Goal: Check status: Check status

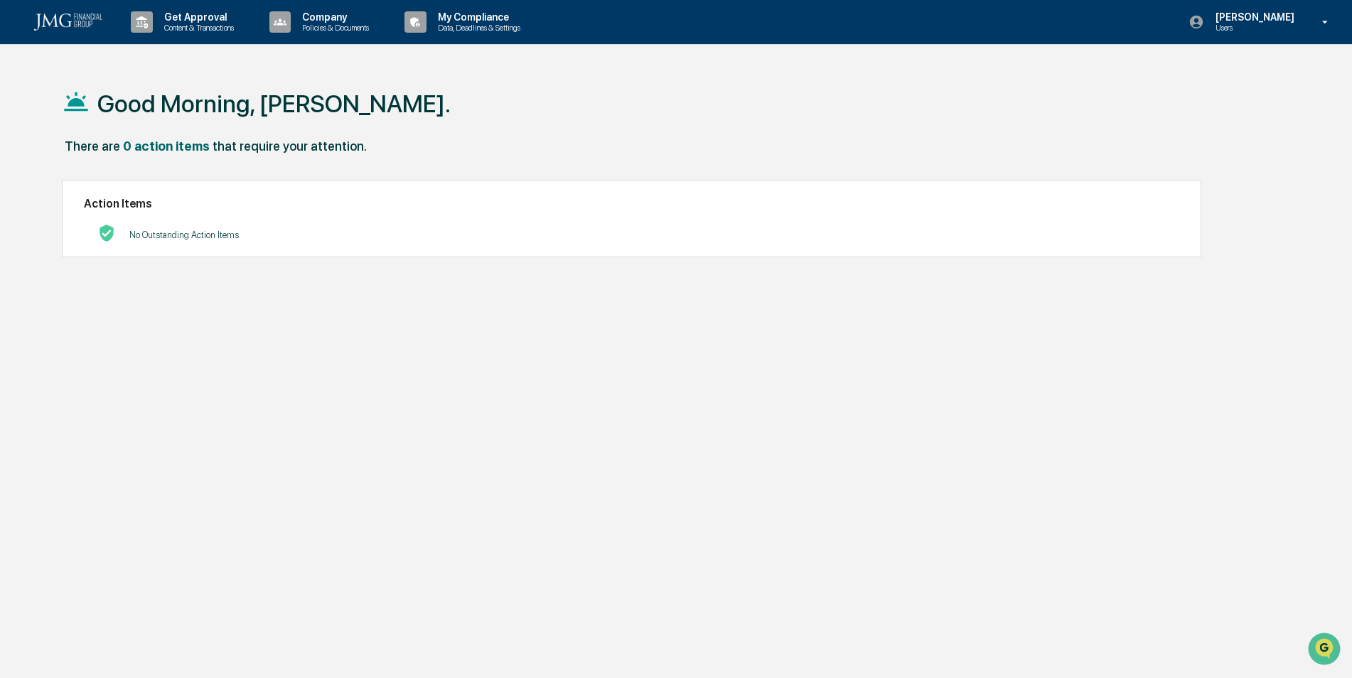
click at [196, 33] on div "Get Approval Content & Transactions" at bounding box center [187, 22] width 124 height 44
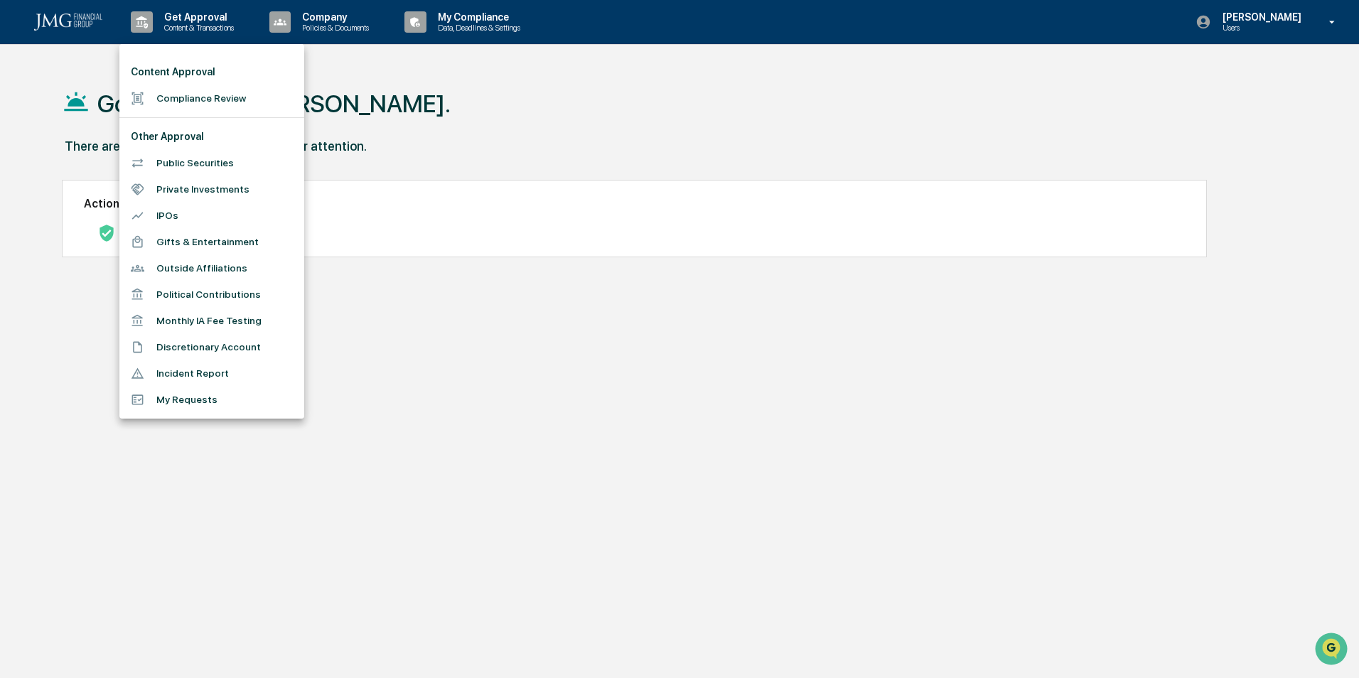
click at [220, 320] on li "Monthly IA Fee Testing" at bounding box center [211, 321] width 185 height 26
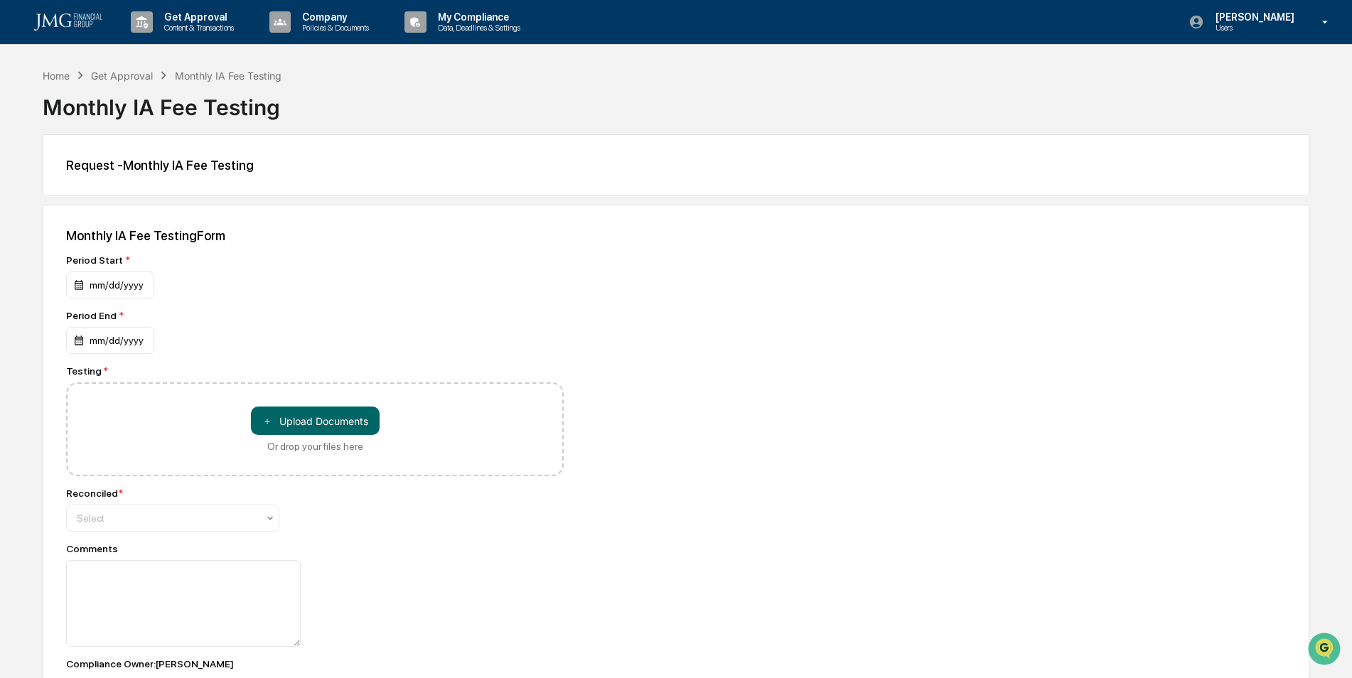
click at [474, 27] on p "Data, Deadlines & Settings" at bounding box center [477, 28] width 101 height 10
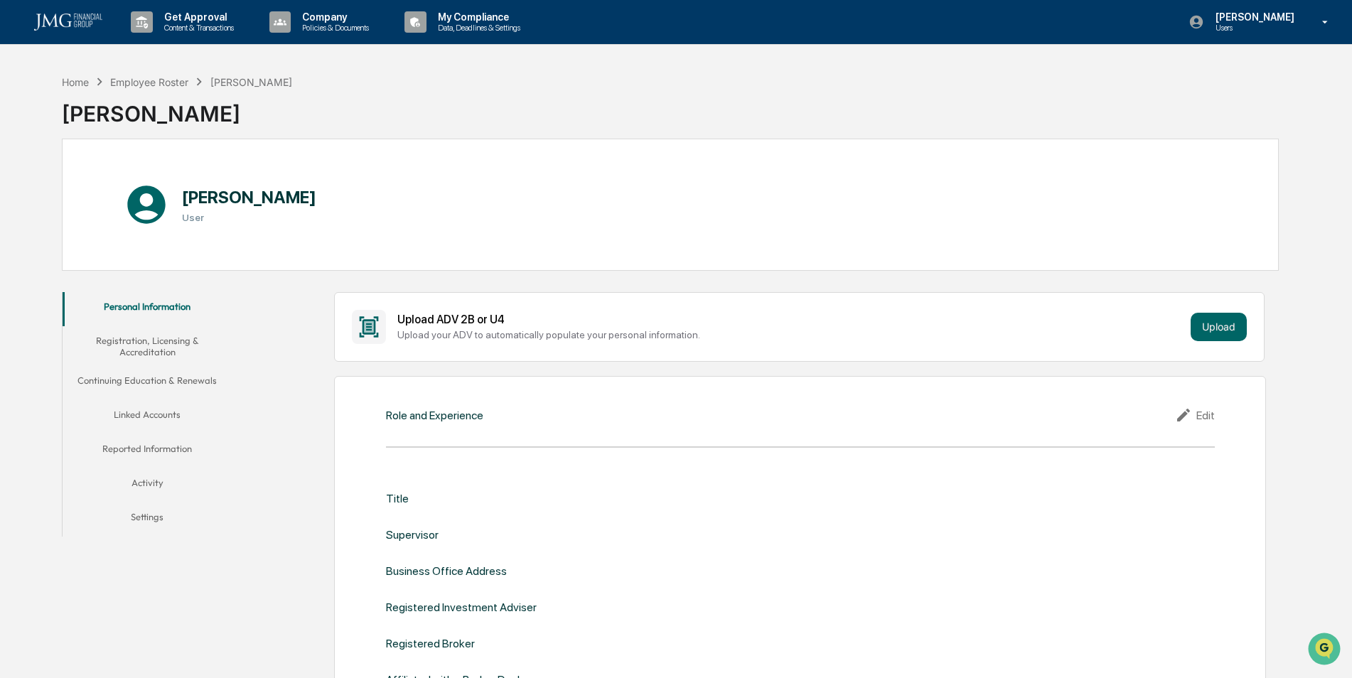
click at [1323, 18] on icon at bounding box center [1325, 23] width 25 height 14
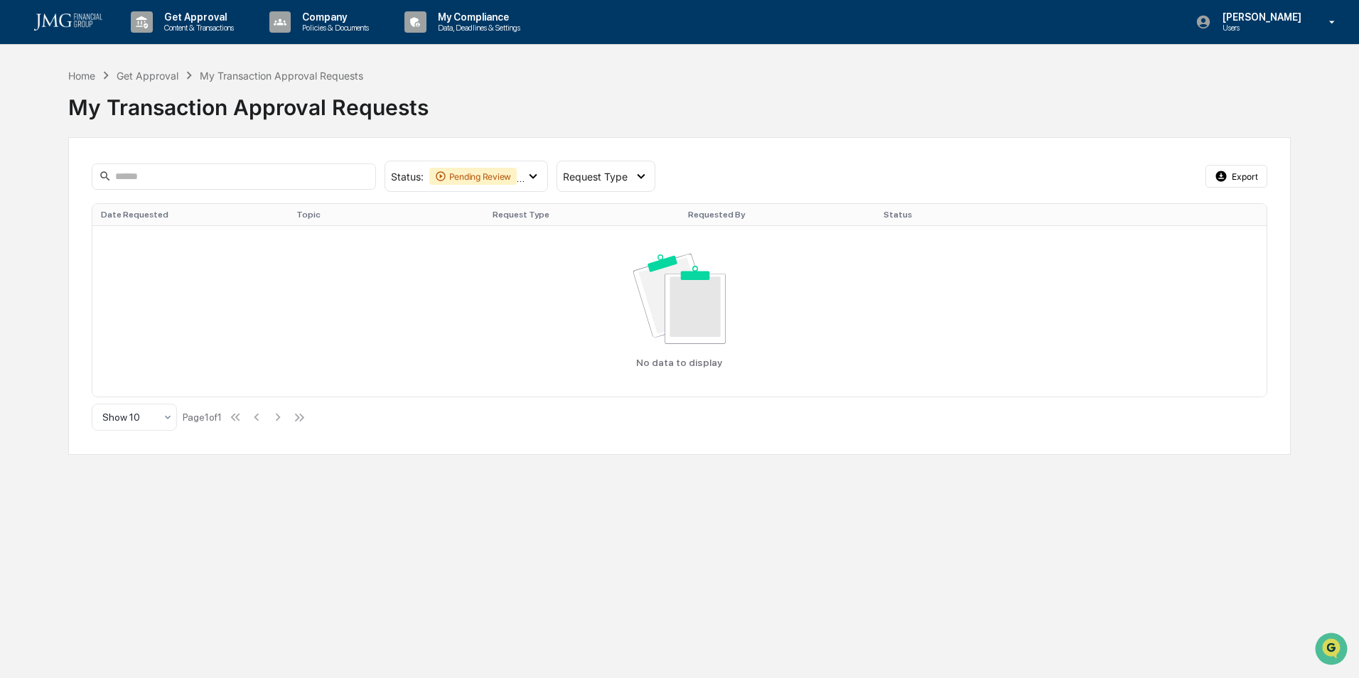
click at [534, 182] on icon at bounding box center [533, 177] width 16 height 16
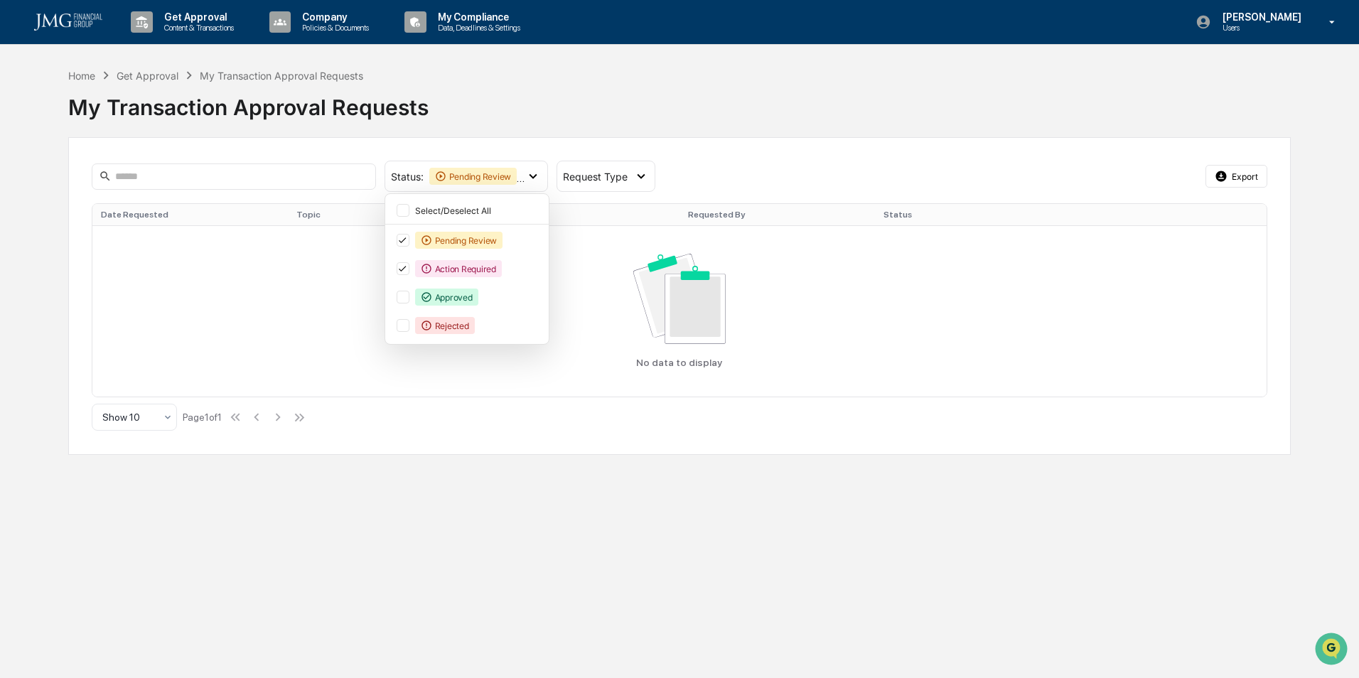
click at [406, 296] on div at bounding box center [403, 297] width 13 height 13
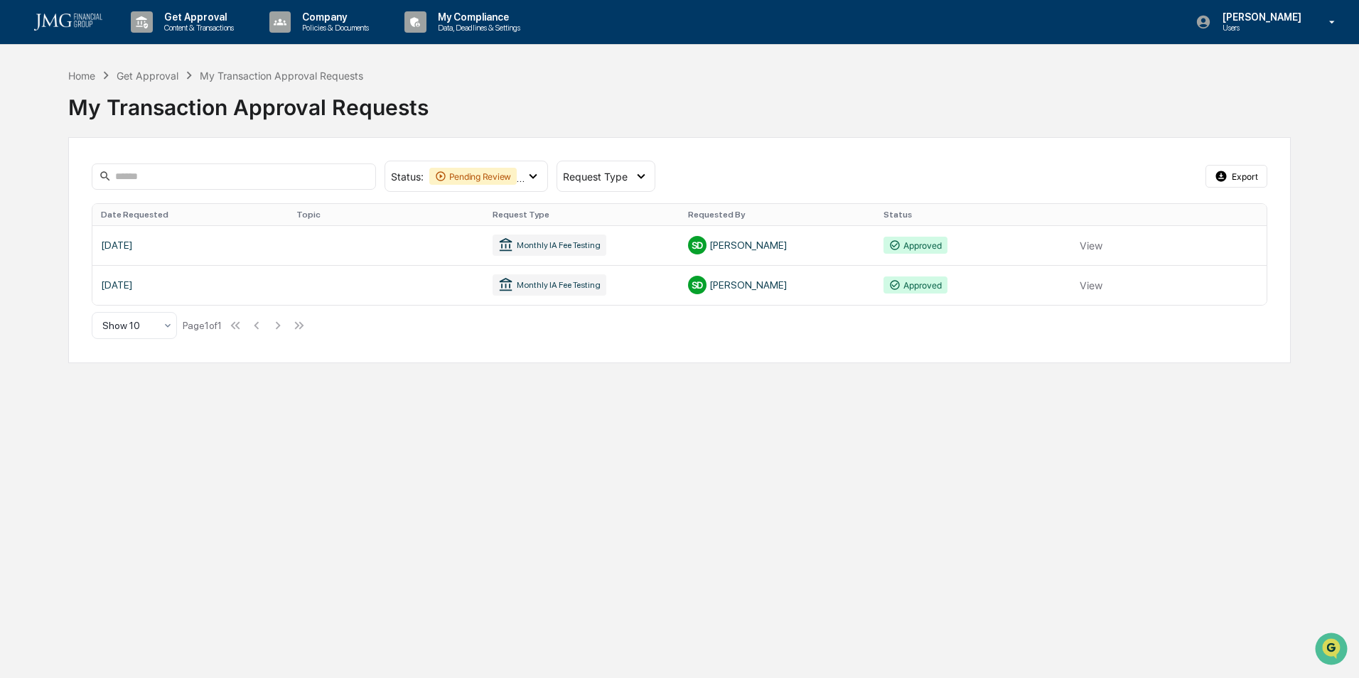
click at [535, 181] on icon at bounding box center [533, 177] width 16 height 16
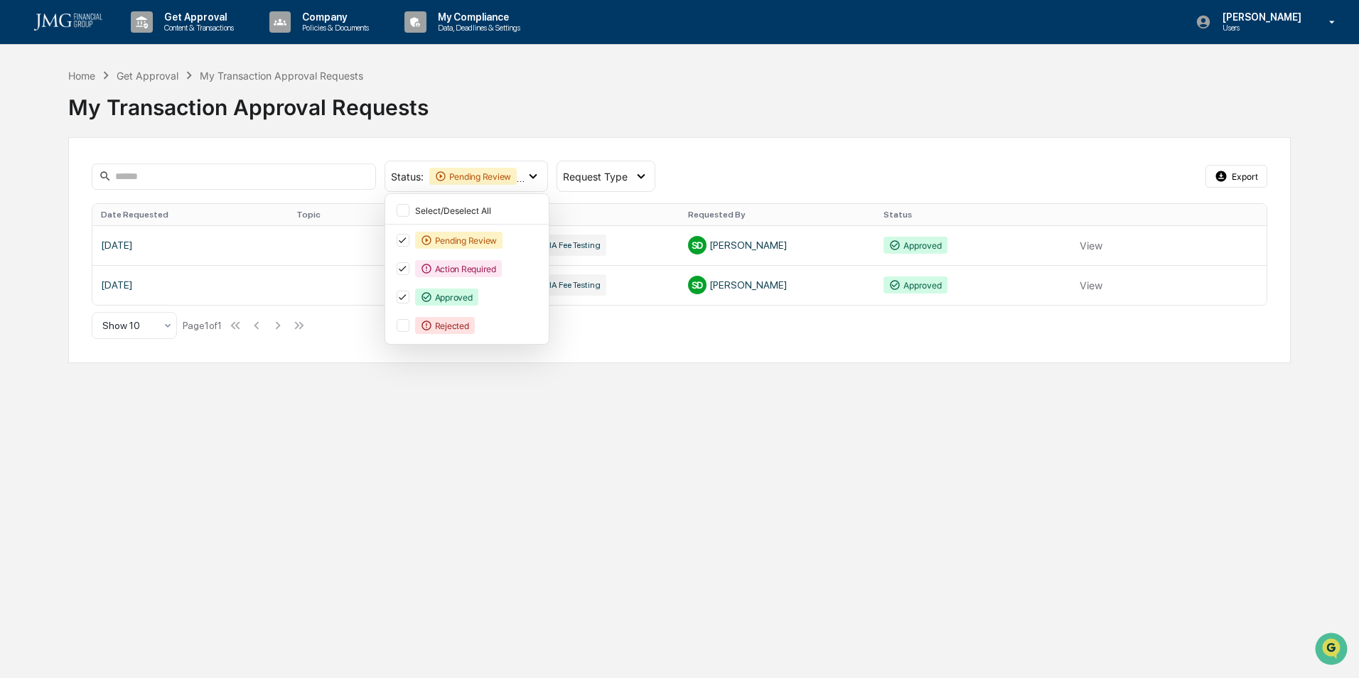
click at [403, 213] on div at bounding box center [403, 210] width 13 height 13
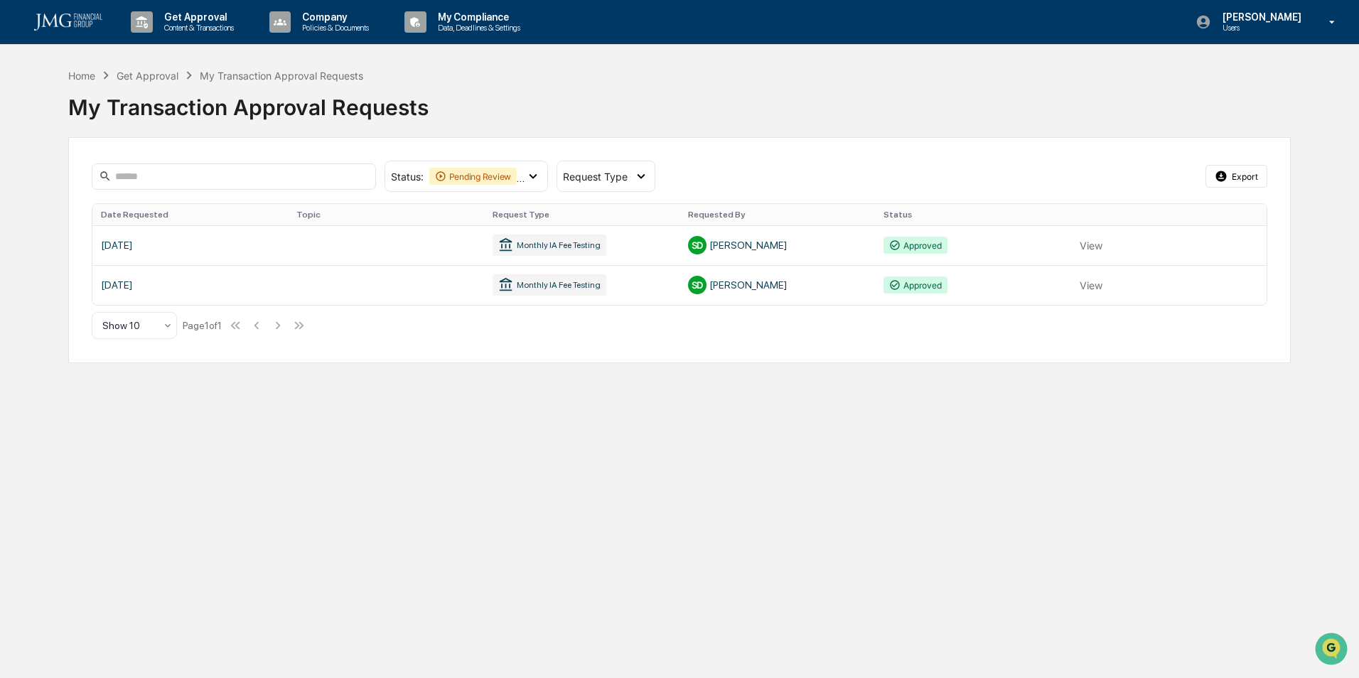
click at [1089, 285] on link at bounding box center [679, 285] width 1175 height 40
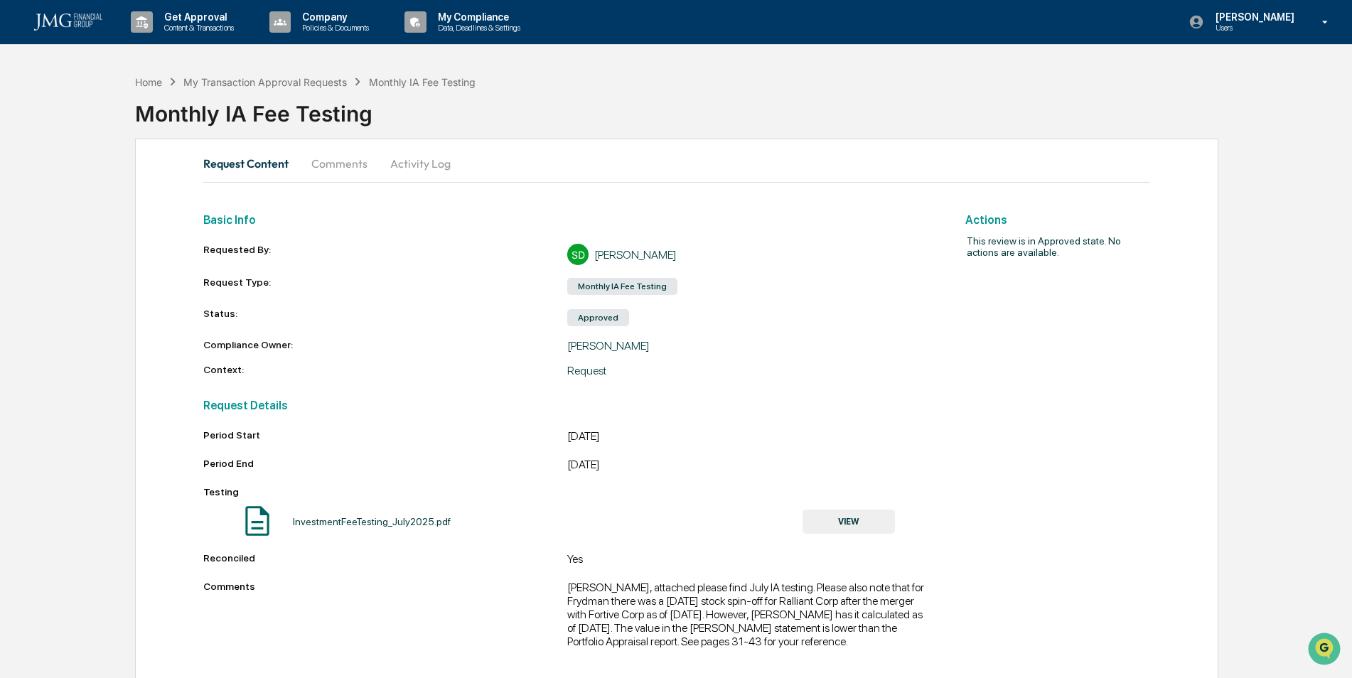
scroll to position [1, 0]
click at [428, 81] on div "Monthly IA Fee Testing" at bounding box center [422, 81] width 107 height 12
click at [329, 159] on button "Comments" at bounding box center [339, 163] width 79 height 34
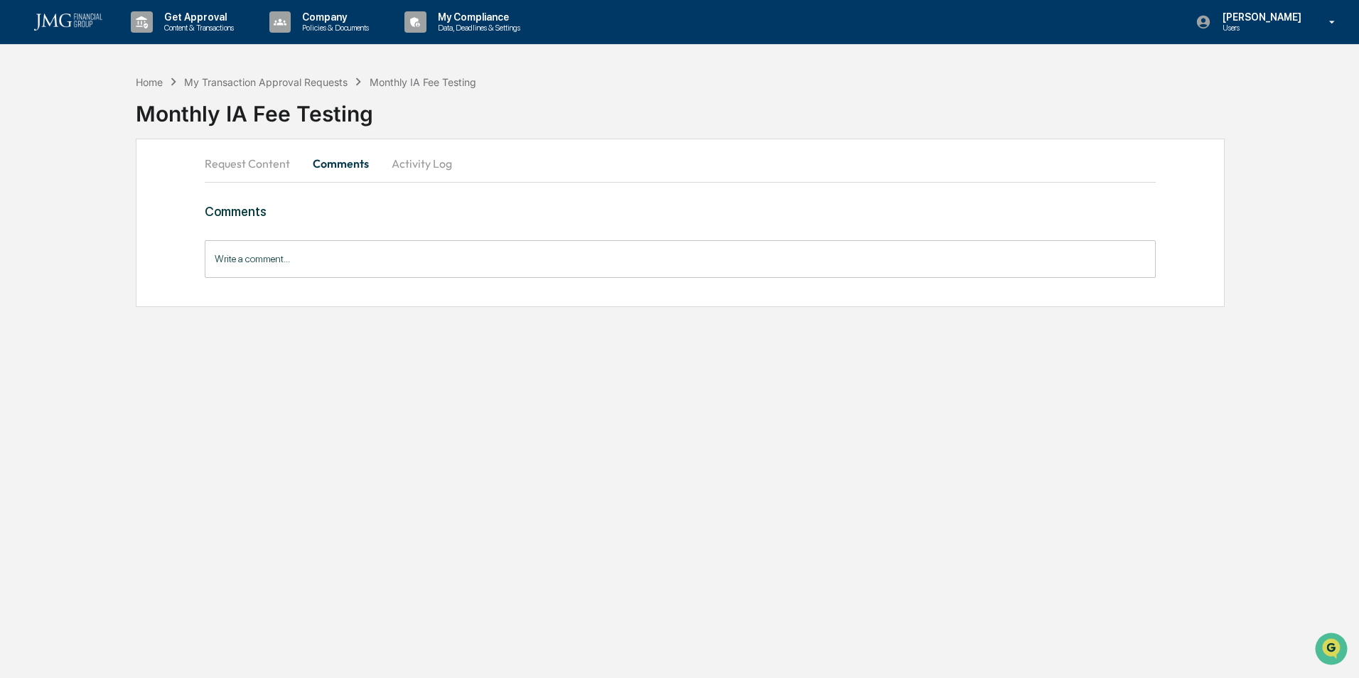
click at [422, 157] on button "Activity Log" at bounding box center [421, 163] width 83 height 34
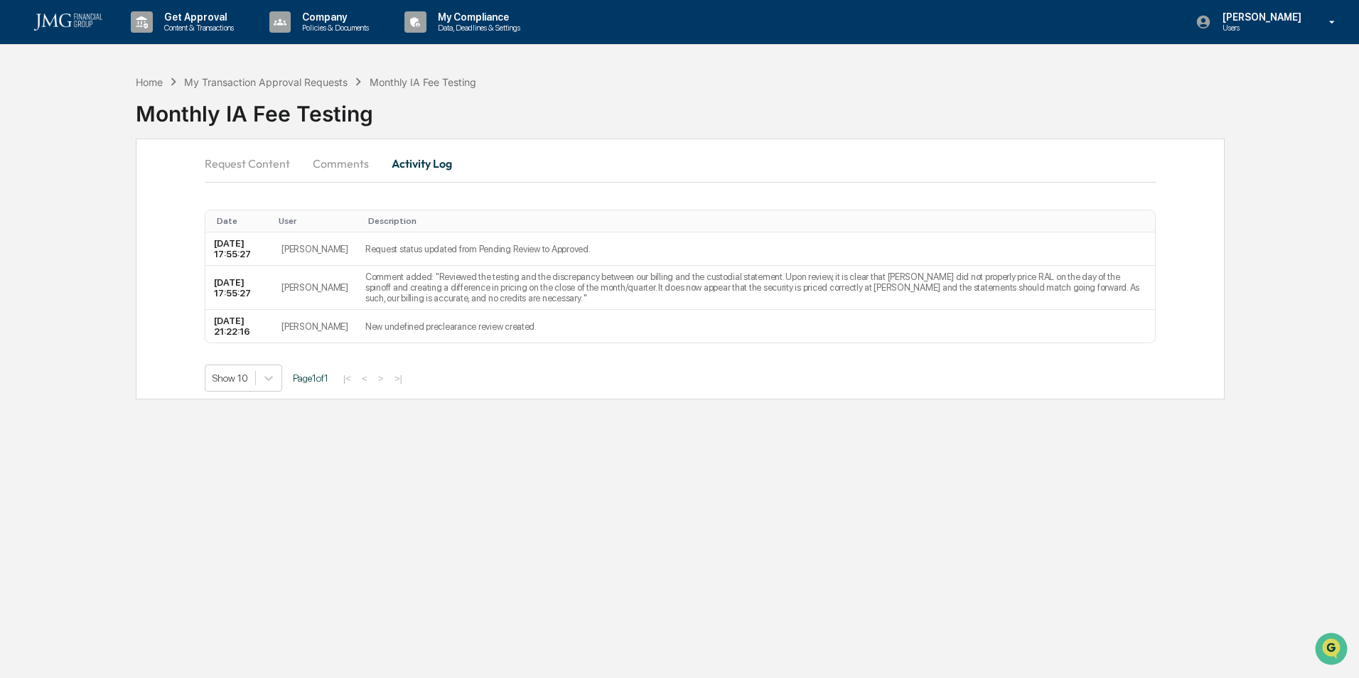
click at [323, 83] on div "My Transaction Approval Requests" at bounding box center [266, 82] width 164 height 12
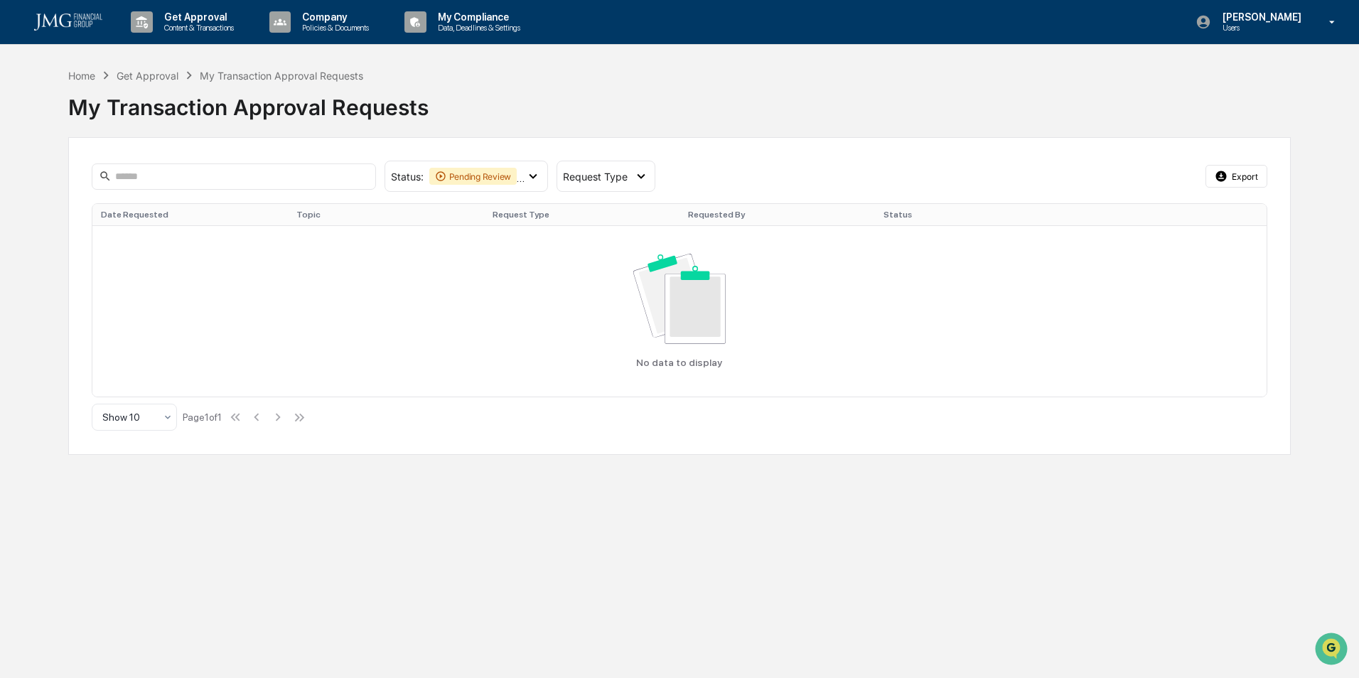
click at [538, 173] on icon at bounding box center [533, 177] width 16 height 16
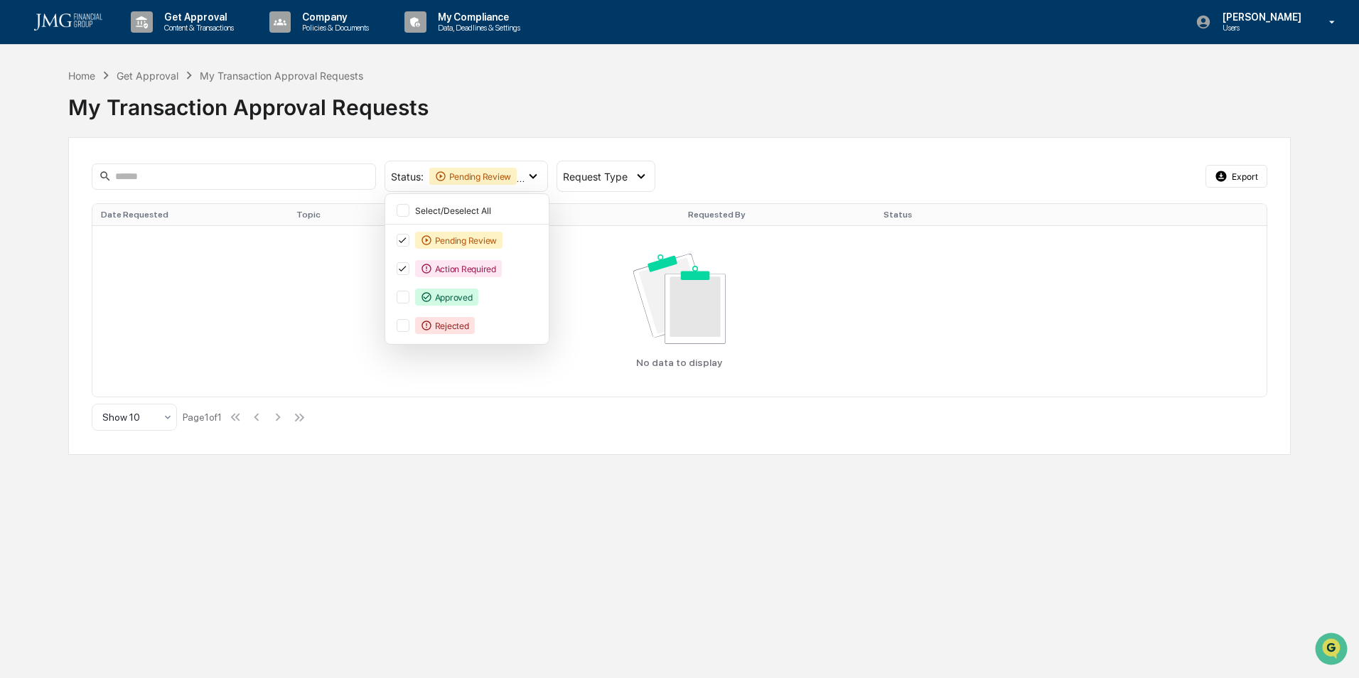
click at [405, 207] on div at bounding box center [403, 210] width 13 height 13
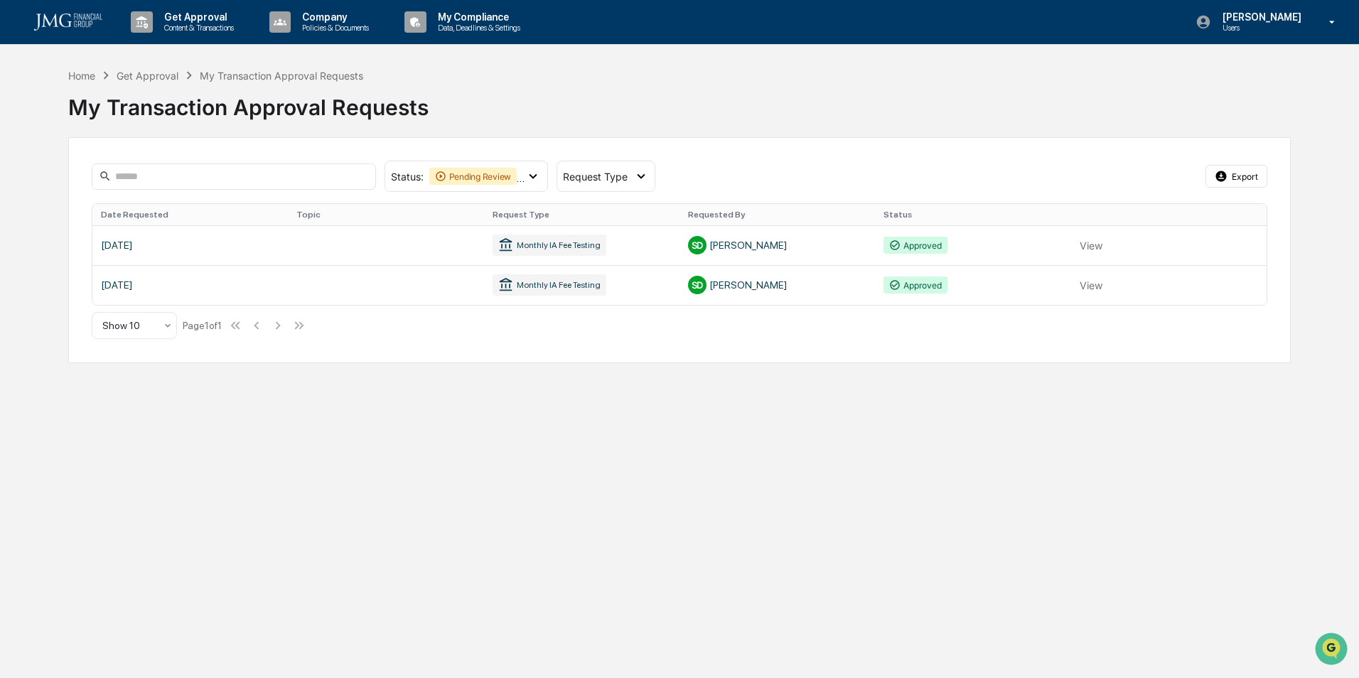
click at [1101, 244] on link at bounding box center [679, 245] width 1175 height 40
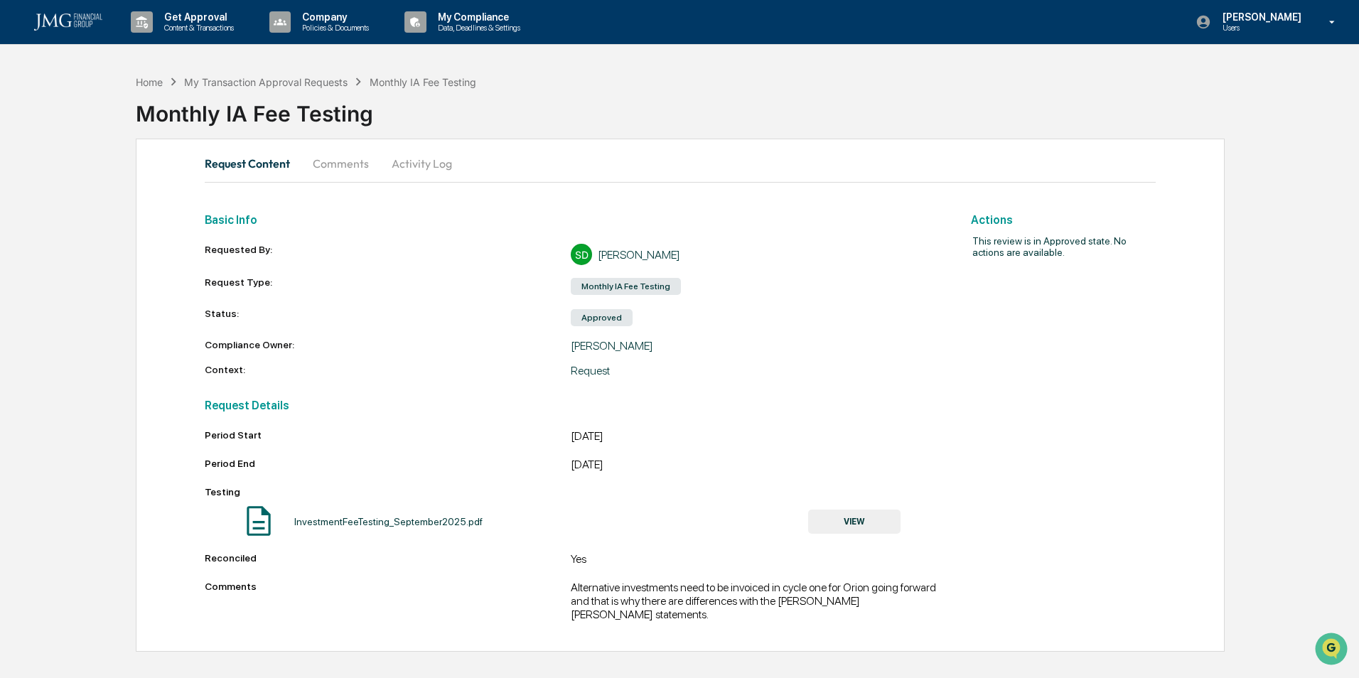
click at [353, 166] on button "Comments" at bounding box center [340, 163] width 79 height 34
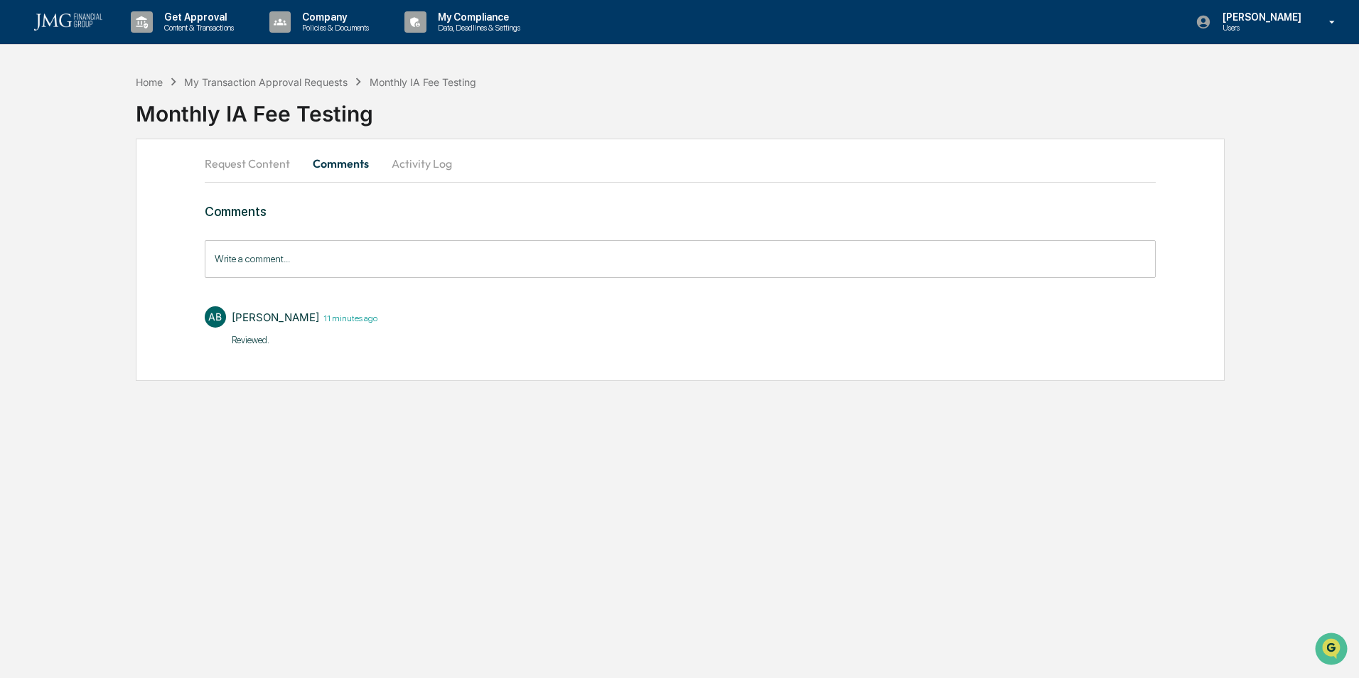
click at [426, 163] on button "Activity Log" at bounding box center [421, 163] width 83 height 34
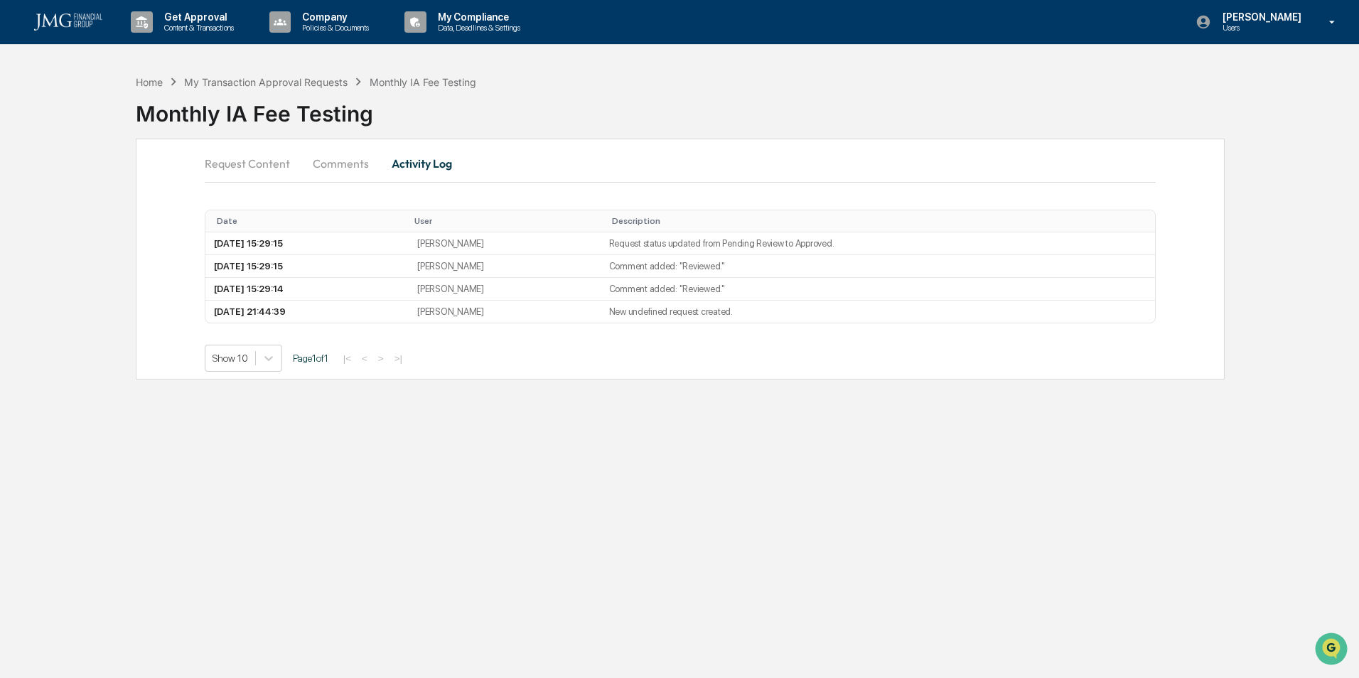
click at [261, 166] on button "Request Content" at bounding box center [253, 163] width 97 height 34
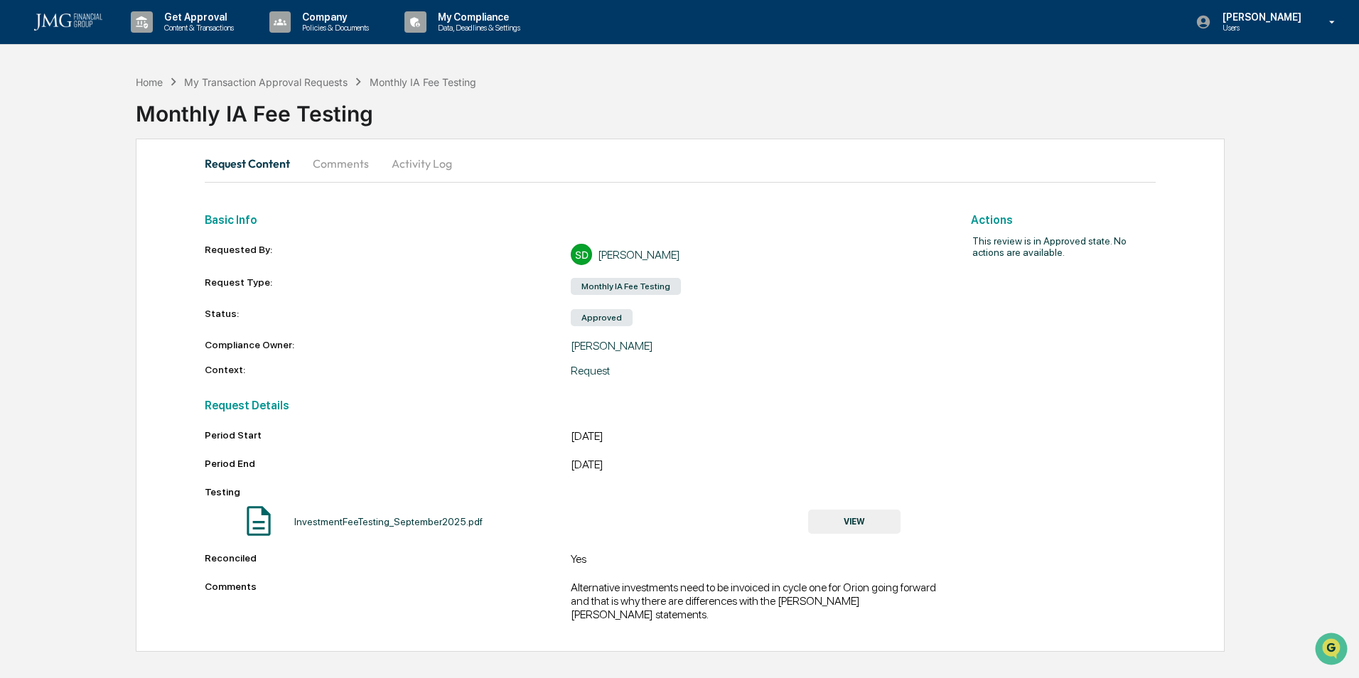
click at [338, 153] on button "Comments" at bounding box center [340, 163] width 79 height 34
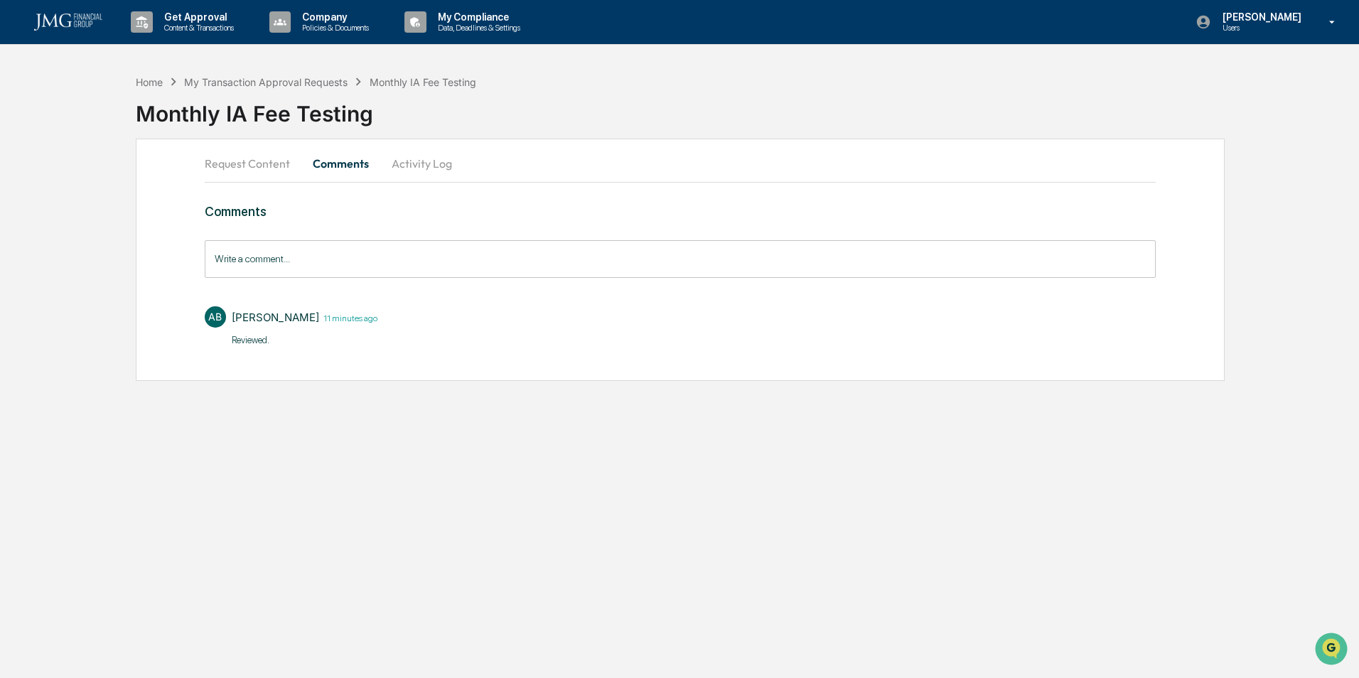
click at [262, 163] on button "Request Content" at bounding box center [253, 163] width 97 height 34
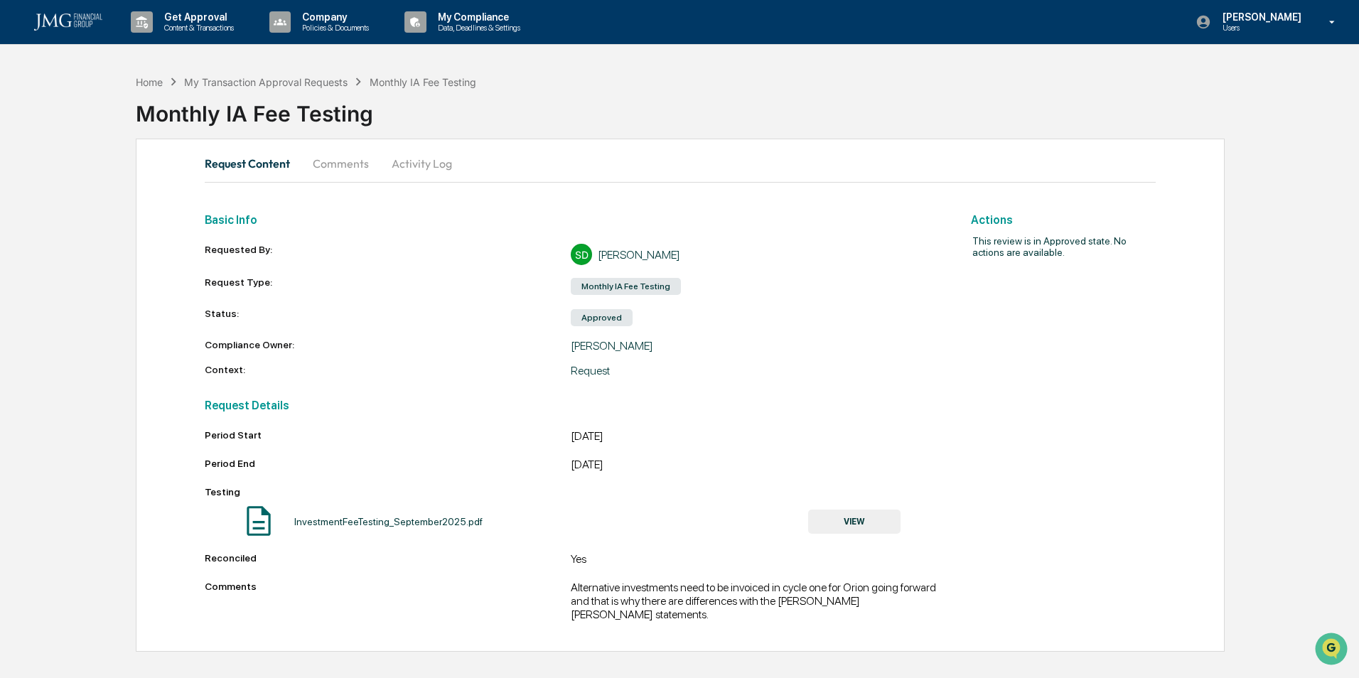
click at [1267, 30] on p "Users" at bounding box center [1260, 28] width 97 height 10
click at [1252, 70] on li "Logout" at bounding box center [1248, 72] width 199 height 26
